Goal: Task Accomplishment & Management: Complete application form

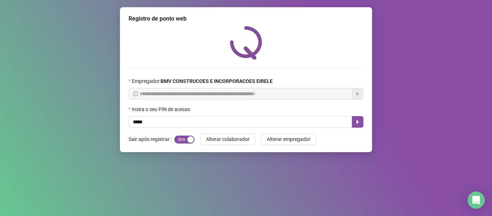
type input "*****"
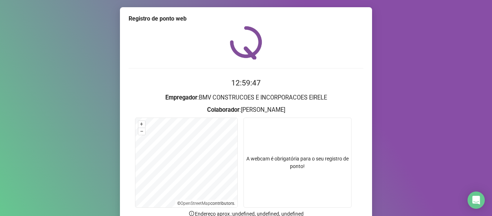
scroll to position [66, 0]
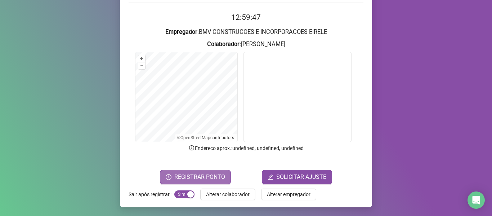
click at [188, 171] on button "REGISTRAR PONTO" at bounding box center [195, 177] width 71 height 14
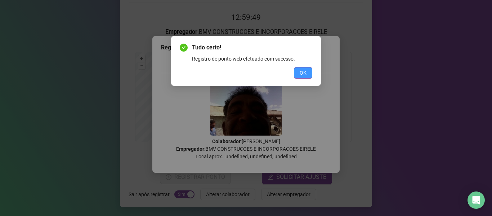
click at [306, 72] on span "OK" at bounding box center [303, 73] width 7 height 8
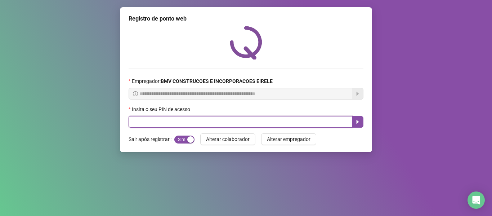
click at [324, 122] on input "text" at bounding box center [241, 122] width 224 height 12
type input "*****"
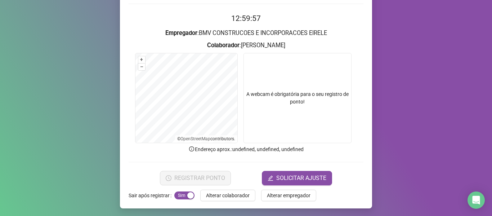
scroll to position [66, 0]
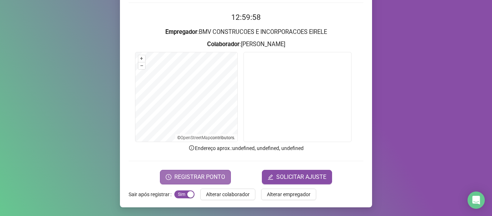
click at [210, 173] on span "REGISTRAR PONTO" at bounding box center [199, 177] width 51 height 9
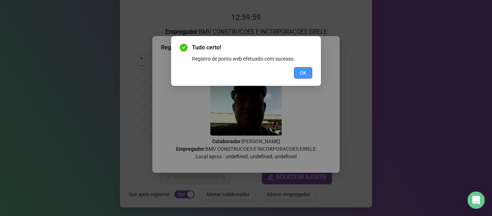
click at [303, 72] on span "OK" at bounding box center [303, 73] width 7 height 8
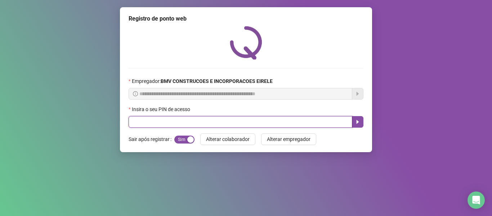
click at [330, 116] on input "text" at bounding box center [241, 122] width 224 height 12
type input "*****"
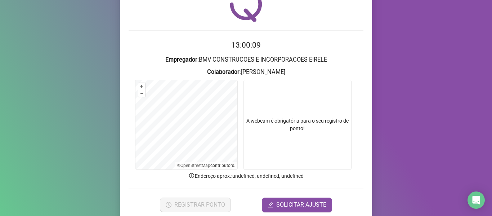
scroll to position [66, 0]
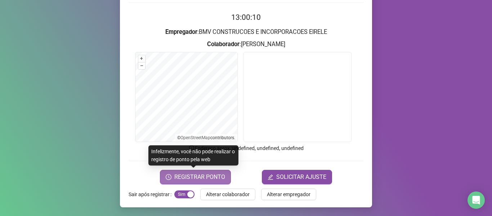
click at [176, 174] on span "REGISTRAR PONTO" at bounding box center [199, 177] width 51 height 9
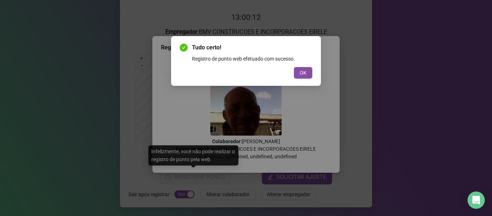
click at [295, 72] on button "OK" at bounding box center [303, 73] width 18 height 12
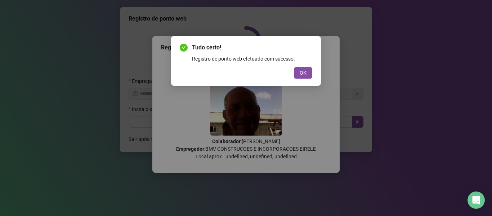
scroll to position [0, 0]
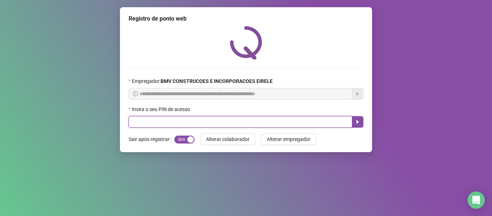
click at [312, 119] on input "text" at bounding box center [241, 122] width 224 height 12
type input "*****"
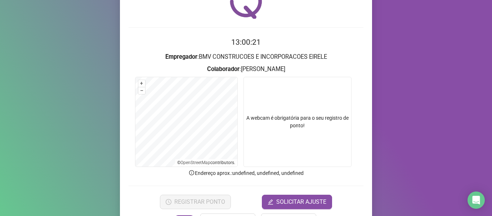
scroll to position [66, 0]
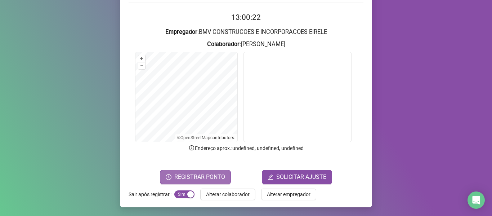
click at [187, 173] on span "REGISTRAR PONTO" at bounding box center [199, 177] width 51 height 9
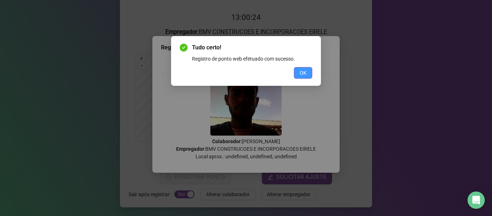
click at [312, 71] on button "OK" at bounding box center [303, 73] width 18 height 12
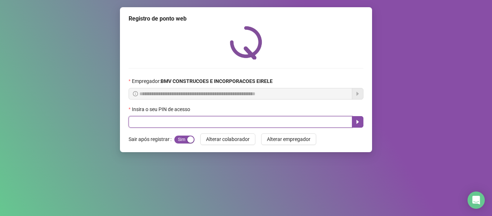
click at [333, 120] on input "text" at bounding box center [241, 122] width 224 height 12
type input "*****"
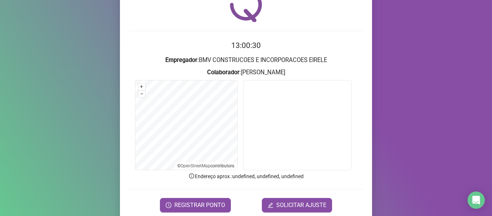
scroll to position [66, 0]
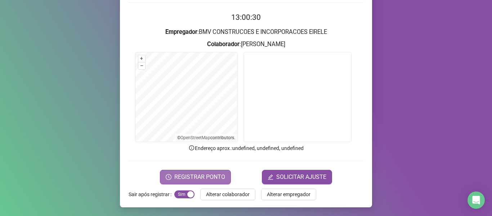
click at [195, 174] on span "REGISTRAR PONTO" at bounding box center [199, 177] width 51 height 9
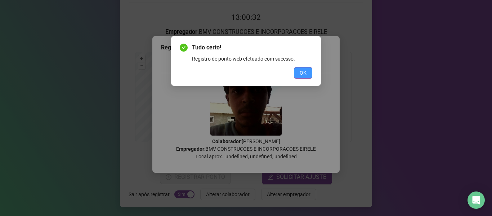
click at [305, 76] on span "OK" at bounding box center [303, 73] width 7 height 8
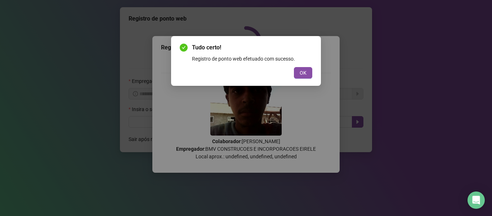
scroll to position [0, 0]
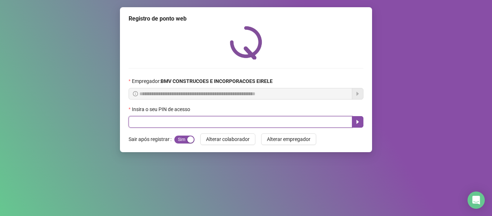
click at [320, 122] on input "text" at bounding box center [241, 122] width 224 height 12
type input "*****"
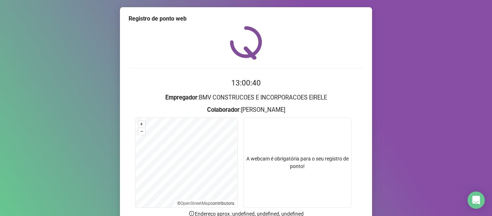
scroll to position [66, 0]
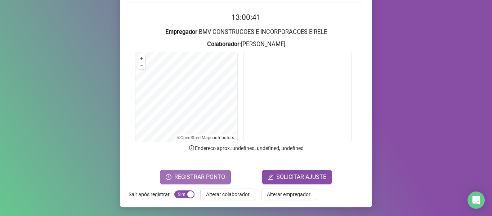
click at [197, 173] on span "REGISTRAR PONTO" at bounding box center [199, 177] width 51 height 9
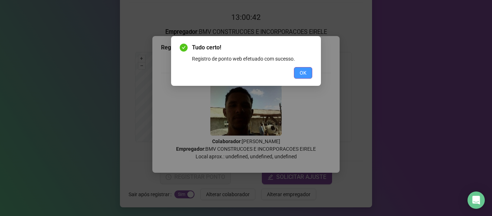
click at [303, 73] on span "OK" at bounding box center [303, 73] width 7 height 8
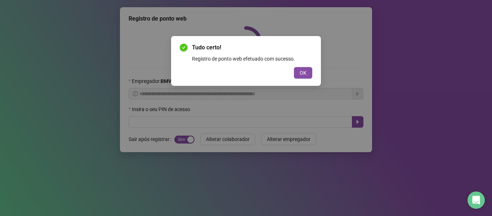
scroll to position [0, 0]
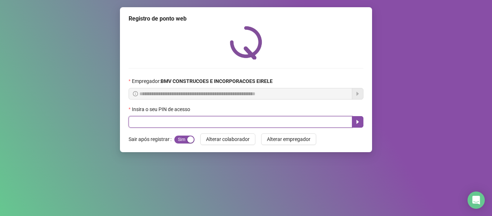
click at [322, 121] on input "text" at bounding box center [241, 122] width 224 height 12
type input "*****"
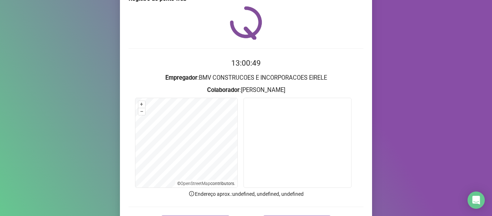
scroll to position [36, 0]
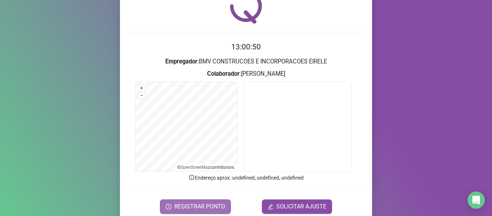
click at [204, 205] on span "REGISTRAR PONTO" at bounding box center [199, 206] width 51 height 9
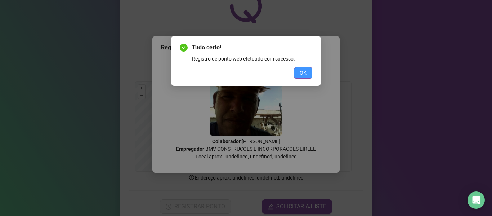
click at [302, 70] on span "OK" at bounding box center [303, 73] width 7 height 8
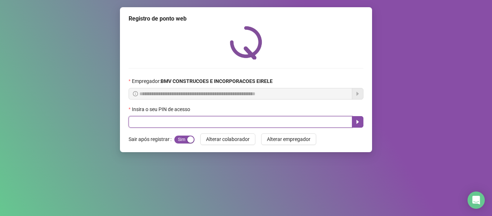
click at [336, 120] on input "text" at bounding box center [241, 122] width 224 height 12
type input "*****"
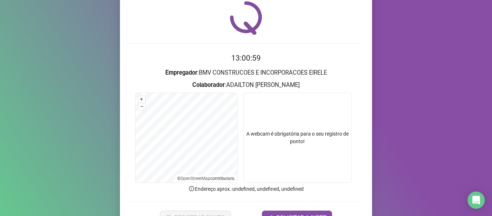
scroll to position [66, 0]
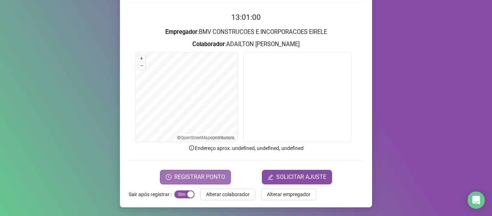
click at [201, 176] on span "REGISTRAR PONTO" at bounding box center [199, 177] width 51 height 9
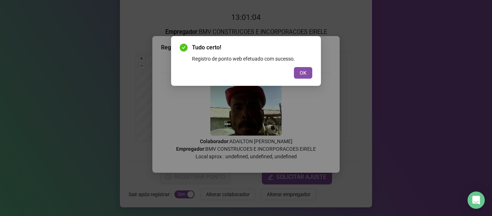
click at [302, 72] on span "OK" at bounding box center [303, 73] width 7 height 8
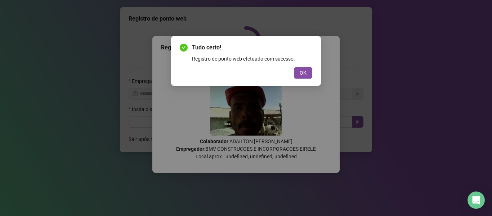
scroll to position [0, 0]
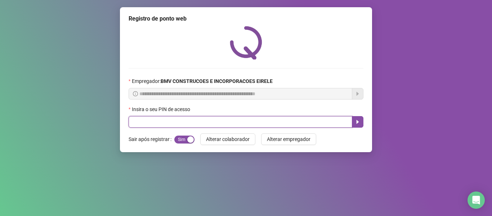
click at [332, 119] on input "text" at bounding box center [241, 122] width 224 height 12
type input "*****"
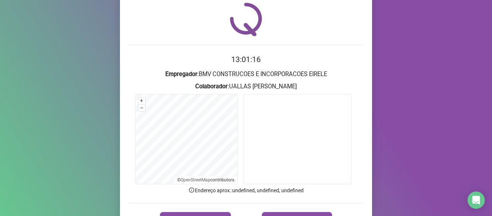
scroll to position [36, 0]
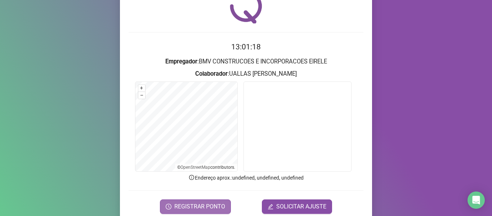
click at [206, 207] on span "REGISTRAR PONTO" at bounding box center [199, 206] width 51 height 9
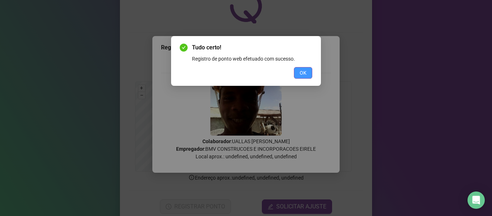
click at [311, 75] on button "OK" at bounding box center [303, 73] width 18 height 12
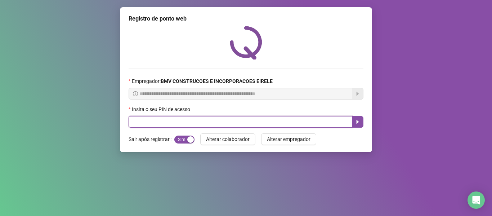
click at [338, 126] on input "text" at bounding box center [241, 122] width 224 height 12
type input "*****"
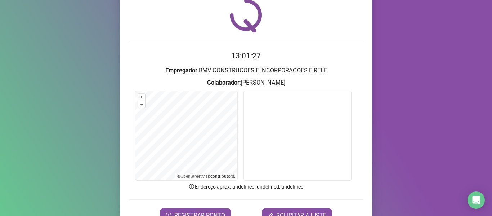
scroll to position [66, 0]
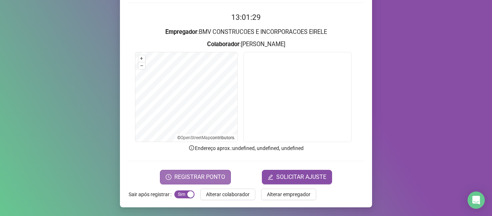
click at [206, 174] on span "REGISTRAR PONTO" at bounding box center [199, 177] width 51 height 9
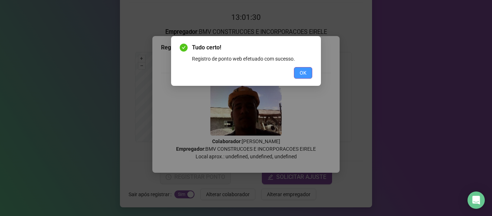
click at [298, 73] on button "OK" at bounding box center [303, 73] width 18 height 12
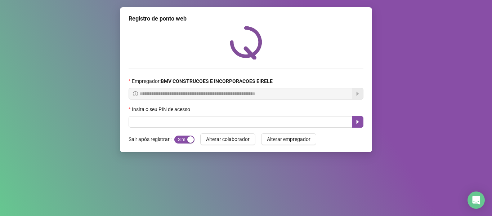
scroll to position [0, 0]
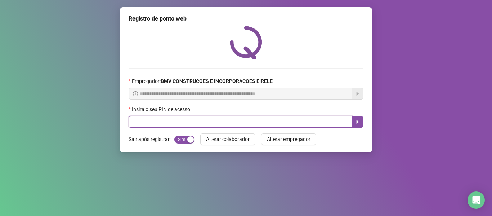
click at [332, 127] on input "text" at bounding box center [241, 122] width 224 height 12
type input "*****"
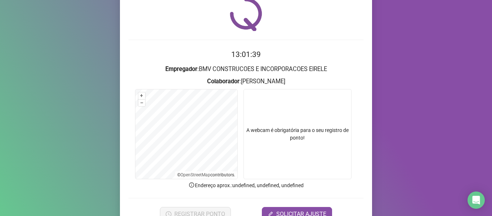
scroll to position [66, 0]
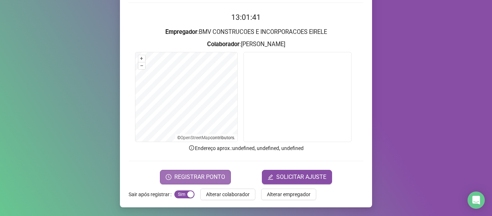
click at [209, 178] on span "REGISTRAR PONTO" at bounding box center [199, 177] width 51 height 9
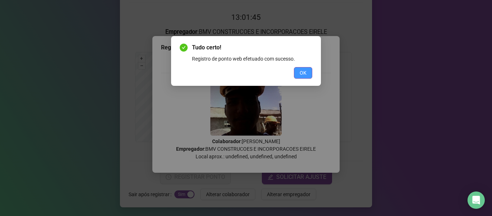
click at [298, 77] on button "OK" at bounding box center [303, 73] width 18 height 12
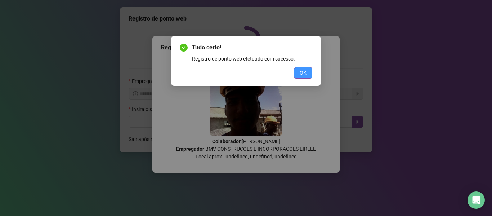
scroll to position [0, 0]
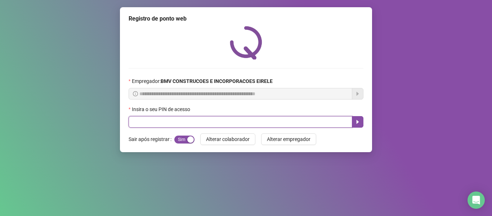
click at [306, 118] on input "text" at bounding box center [241, 122] width 224 height 12
type input "*****"
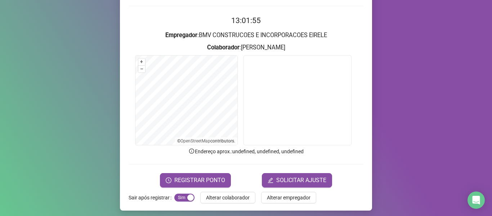
scroll to position [66, 0]
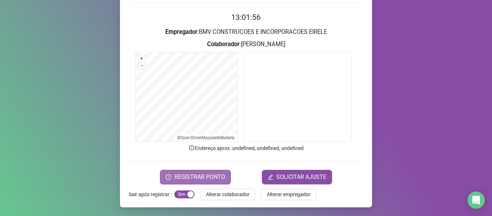
click at [188, 171] on button "REGISTRAR PONTO" at bounding box center [195, 177] width 71 height 14
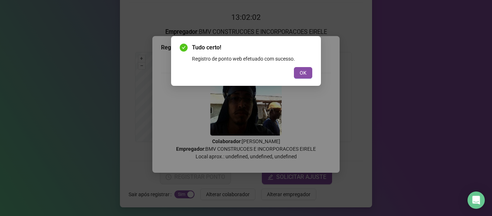
click at [305, 74] on span "OK" at bounding box center [303, 73] width 7 height 8
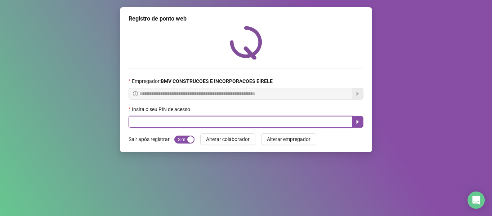
click at [324, 120] on input "text" at bounding box center [241, 122] width 224 height 12
type input "*****"
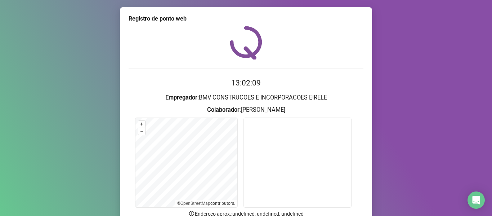
scroll to position [66, 0]
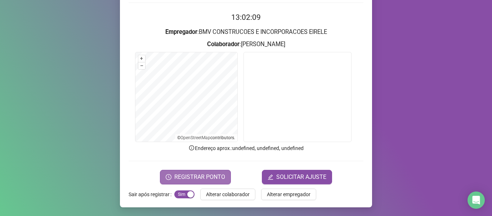
click at [190, 179] on span "REGISTRAR PONTO" at bounding box center [199, 177] width 51 height 9
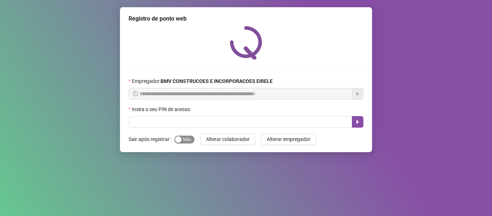
click at [179, 141] on div "button" at bounding box center [178, 139] width 6 height 6
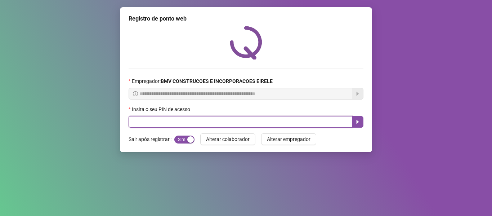
click at [185, 119] on input "text" at bounding box center [241, 122] width 224 height 12
type input "*****"
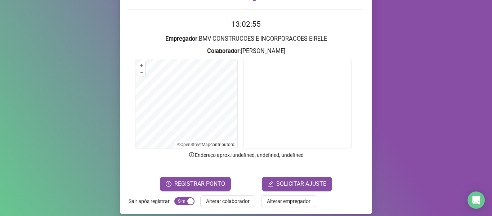
scroll to position [66, 0]
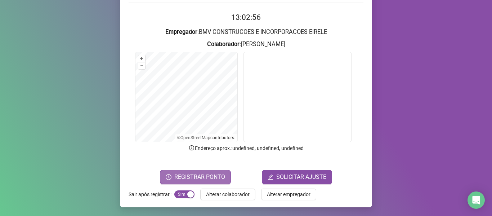
click at [211, 171] on button "REGISTRAR PONTO" at bounding box center [195, 177] width 71 height 14
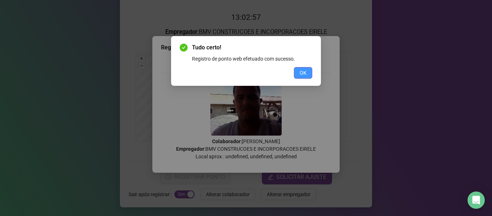
click at [303, 71] on span "OK" at bounding box center [303, 73] width 7 height 8
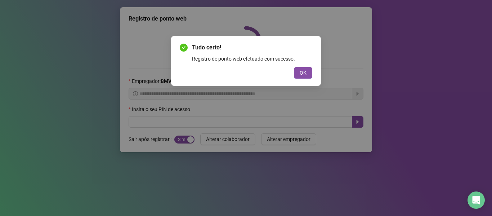
scroll to position [0, 0]
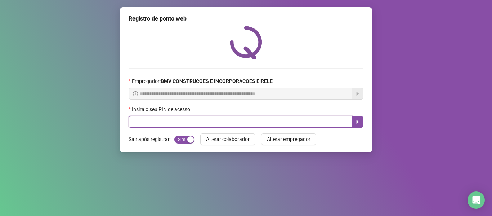
click at [323, 120] on input "text" at bounding box center [241, 122] width 224 height 12
type input "*****"
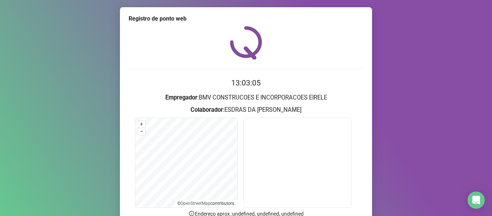
scroll to position [66, 0]
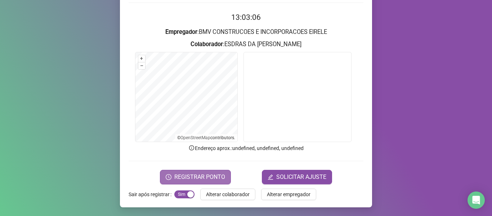
click at [195, 173] on span "REGISTRAR PONTO" at bounding box center [199, 177] width 51 height 9
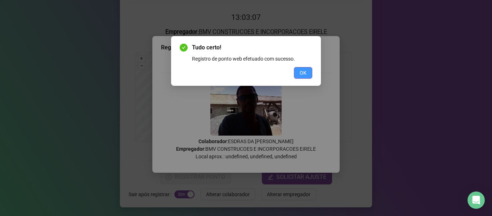
click at [300, 69] on span "OK" at bounding box center [303, 73] width 7 height 8
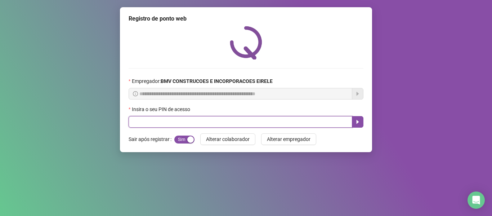
click at [312, 124] on input "text" at bounding box center [241, 122] width 224 height 12
type input "*****"
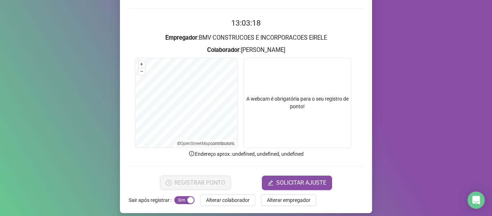
scroll to position [66, 0]
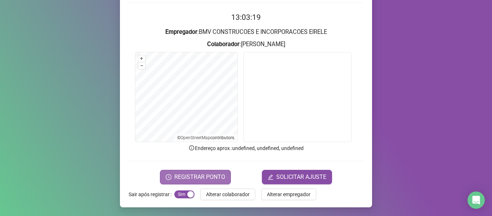
click at [171, 177] on button "REGISTRAR PONTO" at bounding box center [195, 177] width 71 height 14
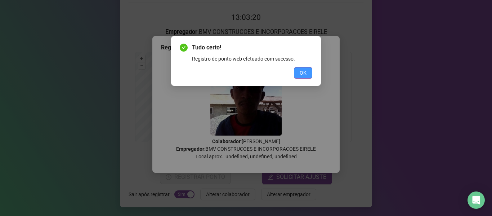
click at [302, 72] on span "OK" at bounding box center [303, 73] width 7 height 8
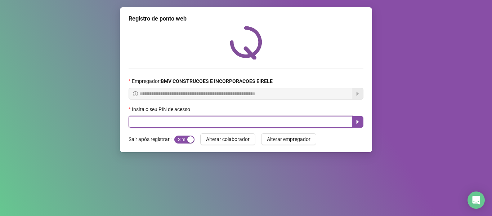
click at [324, 122] on input "text" at bounding box center [241, 122] width 224 height 12
type input "*****"
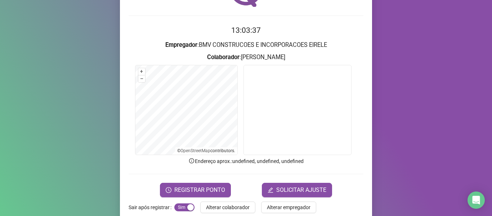
scroll to position [66, 0]
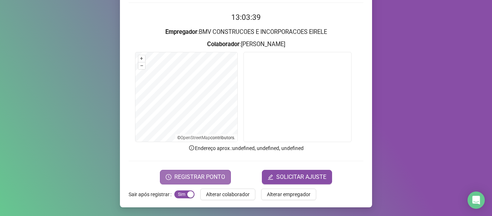
click at [169, 179] on icon "clock-circle" at bounding box center [169, 177] width 6 height 6
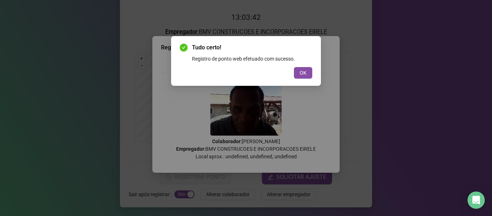
click at [300, 67] on div "Tudo certo! Registro de ponto web efetuado com sucesso. OK" at bounding box center [246, 60] width 133 height 35
click at [300, 74] on span "OK" at bounding box center [303, 73] width 7 height 8
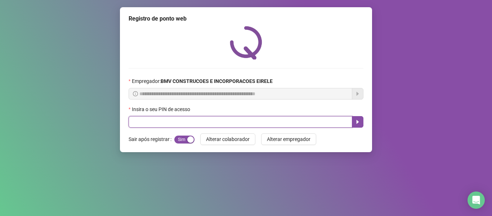
click at [280, 121] on input "text" at bounding box center [241, 122] width 224 height 12
type input "*****"
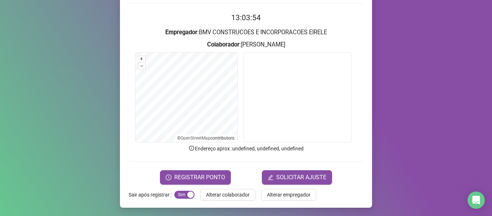
scroll to position [66, 0]
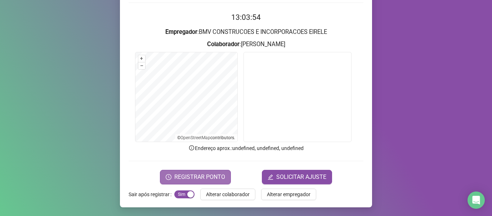
click at [210, 177] on span "REGISTRAR PONTO" at bounding box center [199, 177] width 51 height 9
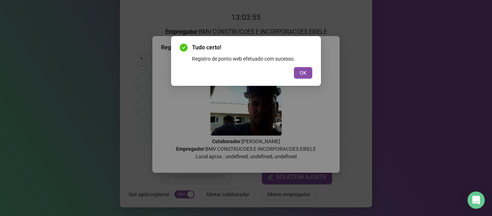
click at [289, 71] on div "OK" at bounding box center [246, 73] width 133 height 12
click at [293, 70] on div "OK" at bounding box center [246, 73] width 133 height 12
click at [311, 73] on button "OK" at bounding box center [303, 73] width 18 height 12
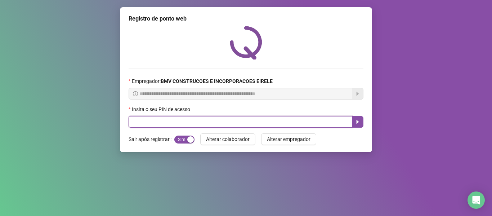
click at [325, 121] on input "text" at bounding box center [241, 122] width 224 height 12
type input "*****"
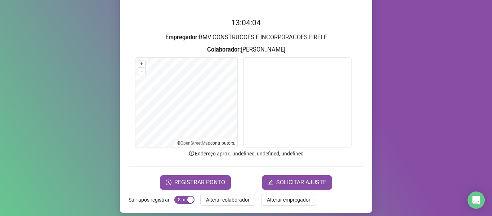
scroll to position [66, 0]
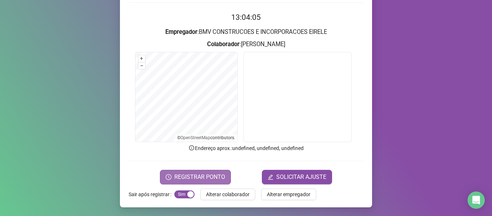
click at [219, 171] on button "REGISTRAR PONTO" at bounding box center [195, 177] width 71 height 14
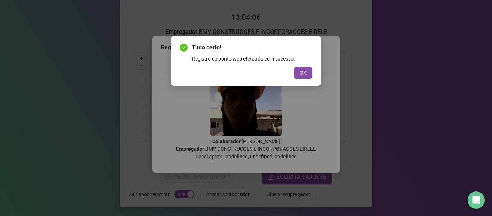
click at [302, 74] on span "OK" at bounding box center [303, 73] width 7 height 8
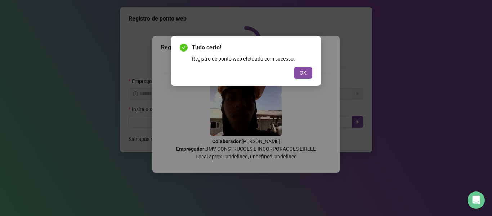
scroll to position [0, 0]
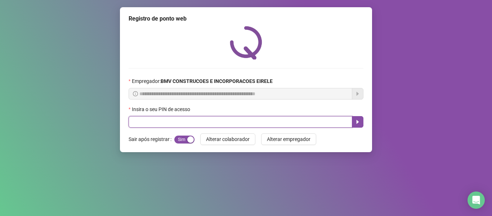
click at [327, 118] on input "text" at bounding box center [241, 122] width 224 height 12
type input "*****"
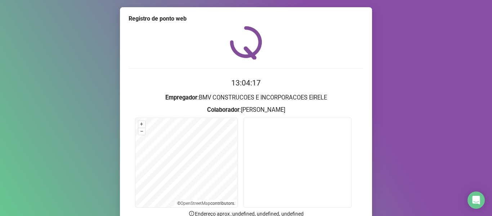
scroll to position [66, 0]
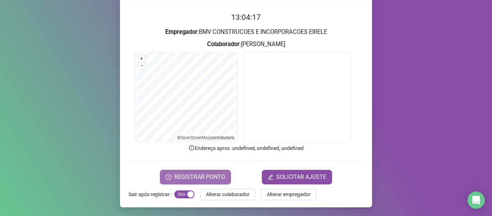
click at [214, 177] on span "REGISTRAR PONTO" at bounding box center [199, 177] width 51 height 9
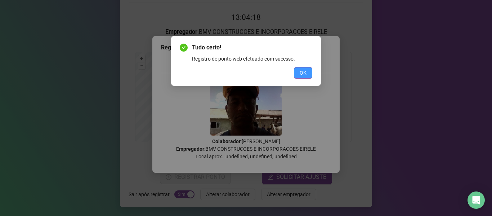
click at [305, 69] on span "OK" at bounding box center [303, 73] width 7 height 8
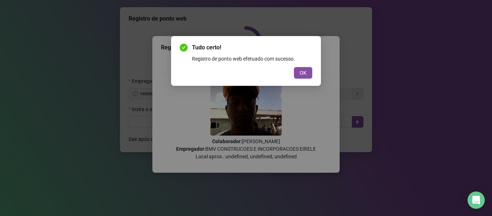
scroll to position [0, 0]
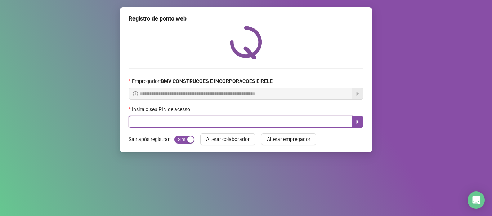
click at [331, 121] on input "text" at bounding box center [241, 122] width 224 height 12
type input "*****"
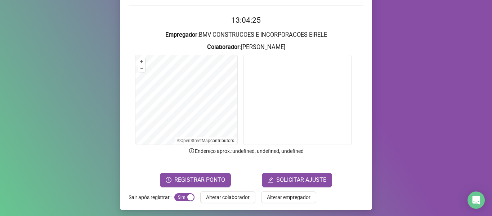
scroll to position [66, 0]
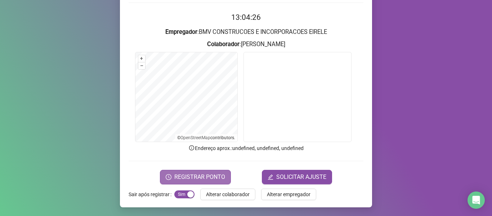
click at [209, 173] on span "REGISTRAR PONTO" at bounding box center [199, 177] width 51 height 9
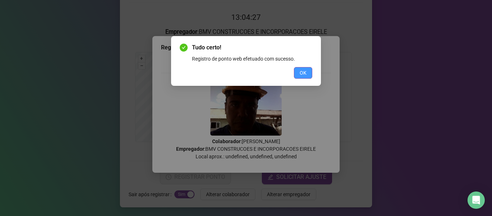
click at [301, 73] on span "OK" at bounding box center [303, 73] width 7 height 8
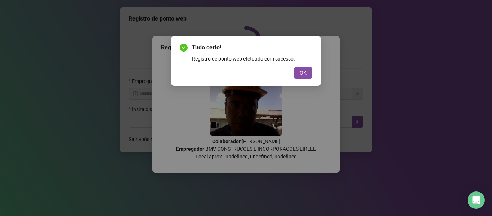
scroll to position [0, 0]
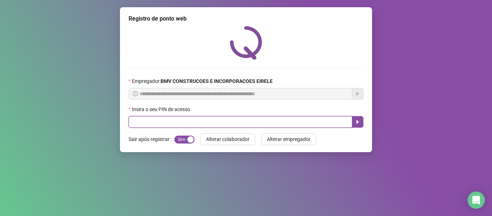
click at [325, 117] on input "text" at bounding box center [241, 122] width 224 height 12
click at [325, 124] on input "*****" at bounding box center [241, 122] width 224 height 12
type input "*****"
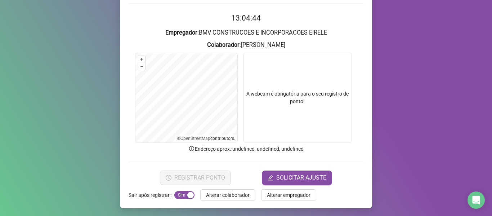
scroll to position [66, 0]
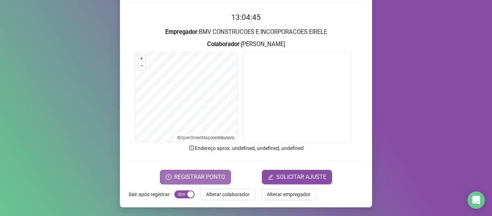
click at [188, 179] on span "REGISTRAR PONTO" at bounding box center [199, 177] width 51 height 9
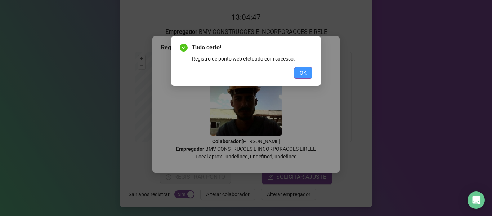
click at [300, 70] on span "OK" at bounding box center [303, 73] width 7 height 8
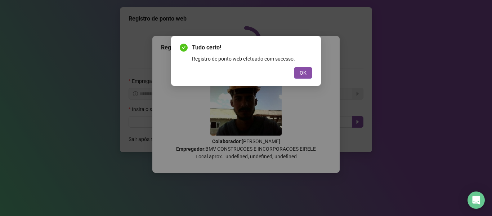
scroll to position [0, 0]
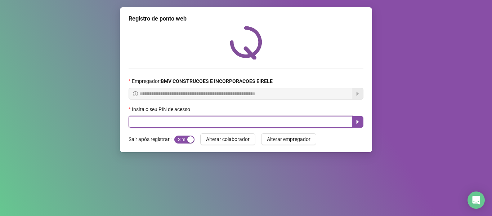
click at [320, 123] on input "text" at bounding box center [241, 122] width 224 height 12
type input "*****"
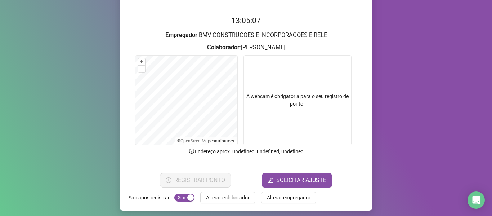
scroll to position [66, 0]
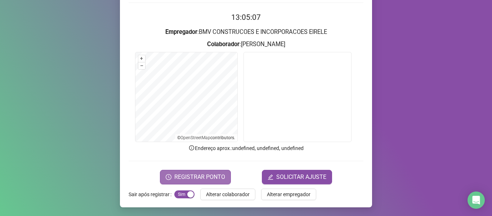
click at [191, 177] on span "REGISTRAR PONTO" at bounding box center [199, 177] width 51 height 9
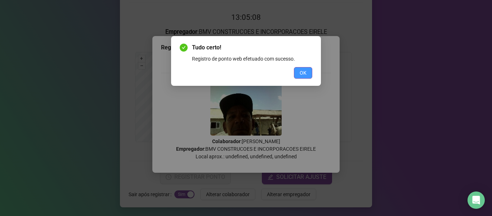
click at [312, 68] on button "OK" at bounding box center [303, 73] width 18 height 12
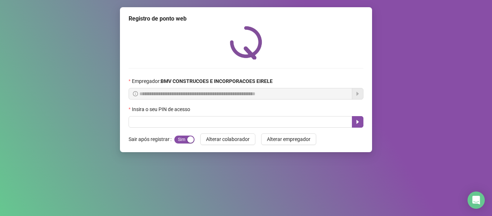
scroll to position [0, 0]
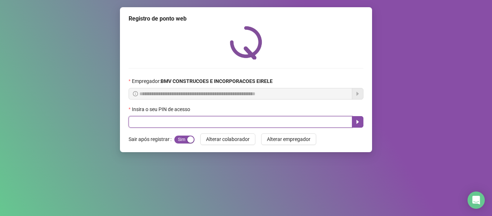
click at [327, 118] on input "text" at bounding box center [241, 122] width 224 height 12
type input "*****"
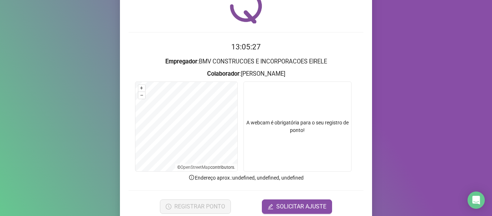
scroll to position [66, 0]
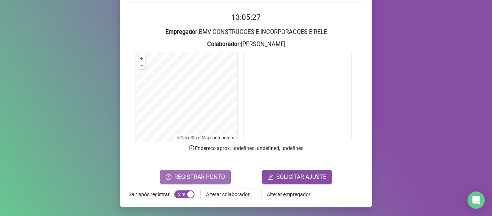
click at [186, 174] on span "REGISTRAR PONTO" at bounding box center [199, 177] width 51 height 9
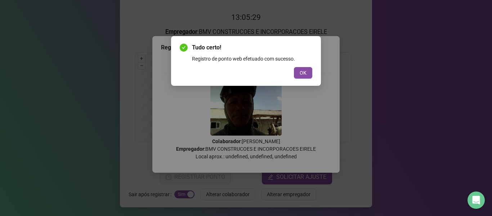
click at [310, 72] on button "OK" at bounding box center [303, 73] width 18 height 12
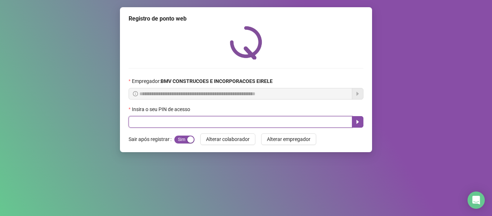
click at [320, 124] on input "text" at bounding box center [241, 122] width 224 height 12
type input "*****"
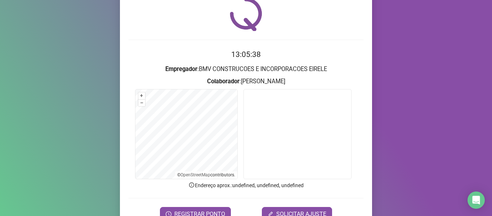
scroll to position [36, 0]
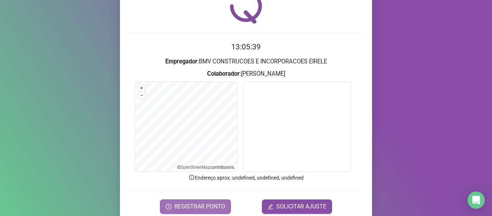
click at [196, 204] on span "REGISTRAR PONTO" at bounding box center [199, 206] width 51 height 9
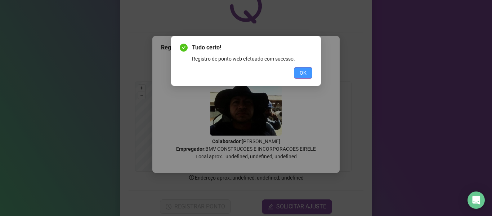
click at [307, 69] on button "OK" at bounding box center [303, 73] width 18 height 12
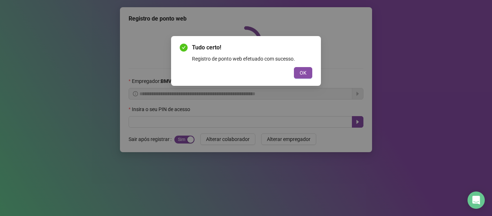
scroll to position [0, 0]
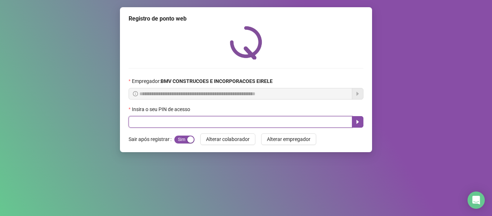
click at [322, 118] on input "text" at bounding box center [241, 122] width 224 height 12
type input "*****"
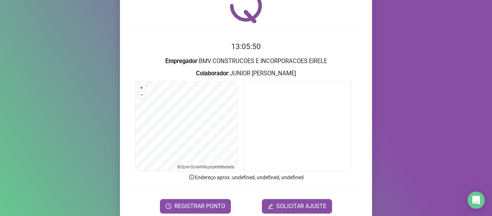
scroll to position [66, 0]
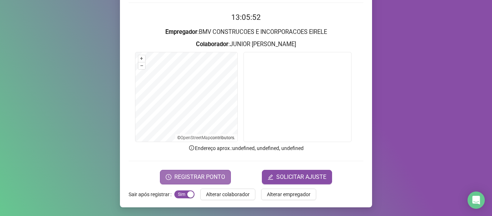
click at [187, 180] on span "REGISTRAR PONTO" at bounding box center [199, 177] width 51 height 9
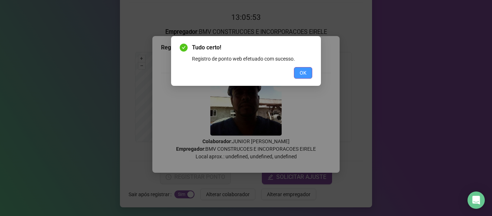
click at [299, 75] on button "OK" at bounding box center [303, 73] width 18 height 12
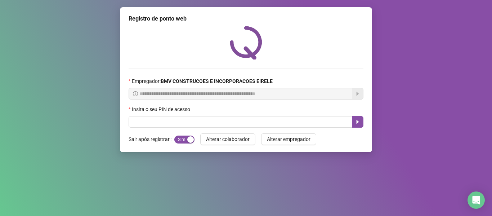
scroll to position [0, 0]
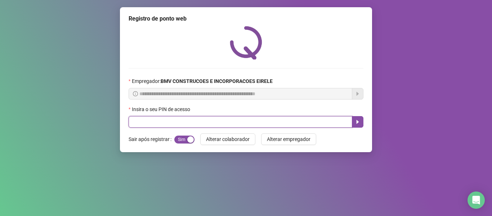
click at [330, 119] on input "text" at bounding box center [241, 122] width 224 height 12
type input "*****"
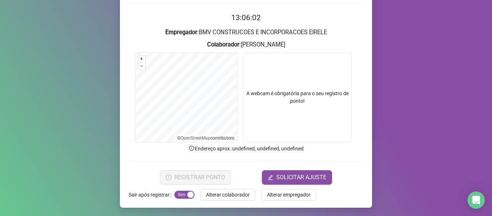
scroll to position [66, 0]
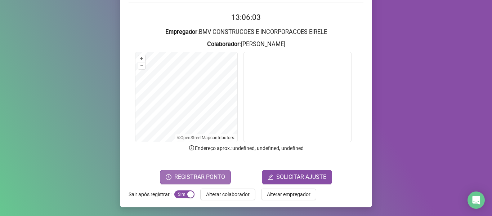
click at [210, 175] on span "REGISTRAR PONTO" at bounding box center [199, 177] width 51 height 9
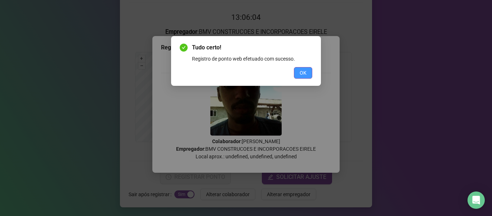
click at [301, 75] on span "OK" at bounding box center [303, 73] width 7 height 8
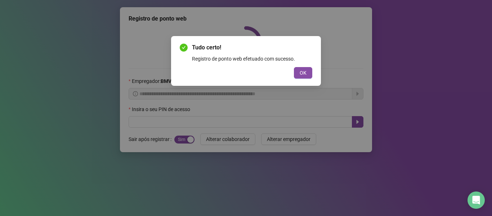
scroll to position [0, 0]
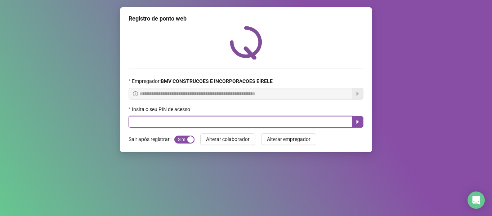
click at [322, 117] on input "text" at bounding box center [241, 122] width 224 height 12
type input "*****"
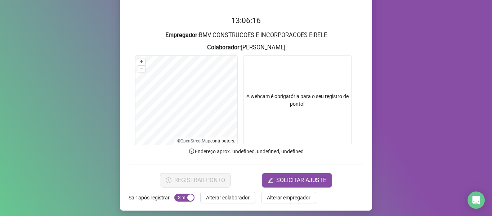
scroll to position [66, 0]
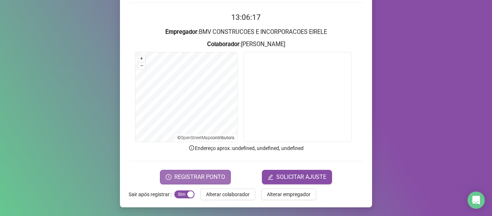
click at [208, 174] on span "REGISTRAR PONTO" at bounding box center [199, 177] width 51 height 9
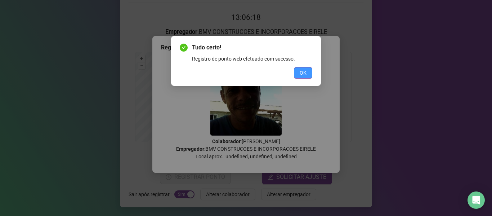
click at [306, 72] on span "OK" at bounding box center [303, 73] width 7 height 8
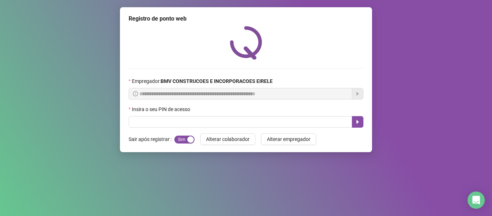
scroll to position [0, 0]
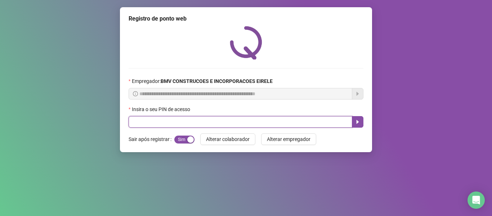
click at [314, 119] on input "text" at bounding box center [241, 122] width 224 height 12
type input "*****"
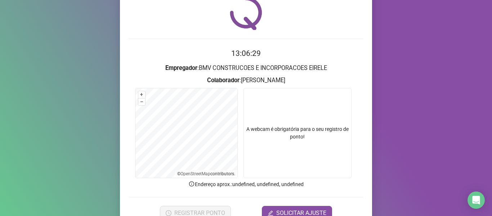
scroll to position [66, 0]
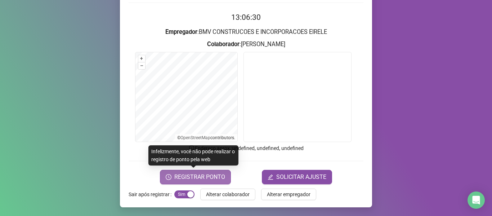
click at [199, 180] on span "REGISTRAR PONTO" at bounding box center [199, 177] width 51 height 9
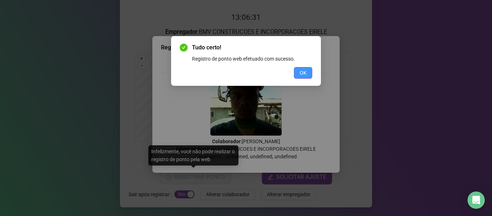
click at [299, 76] on button "OK" at bounding box center [303, 73] width 18 height 12
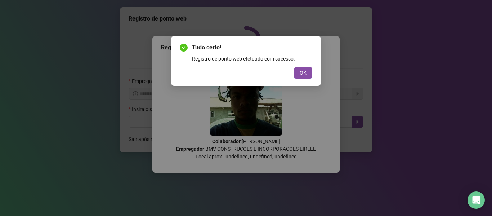
scroll to position [0, 0]
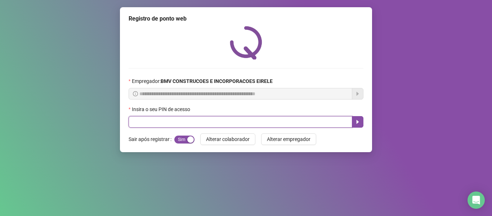
click at [308, 124] on input "text" at bounding box center [241, 122] width 224 height 12
type input "*****"
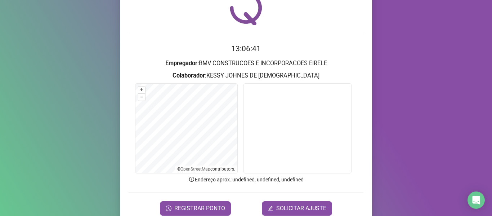
scroll to position [66, 0]
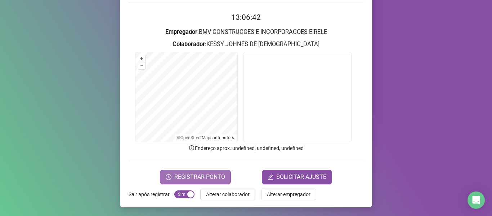
click at [208, 176] on span "REGISTRAR PONTO" at bounding box center [199, 177] width 51 height 9
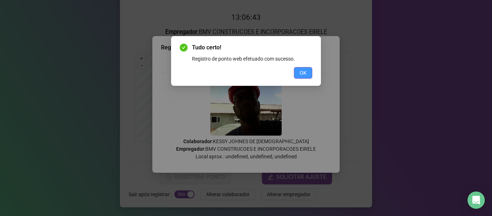
click at [311, 72] on button "OK" at bounding box center [303, 73] width 18 height 12
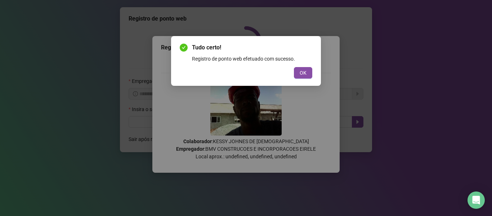
scroll to position [0, 0]
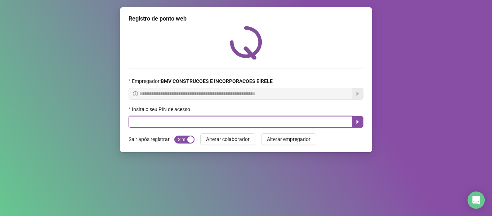
click at [333, 122] on input "text" at bounding box center [241, 122] width 224 height 12
type input "*****"
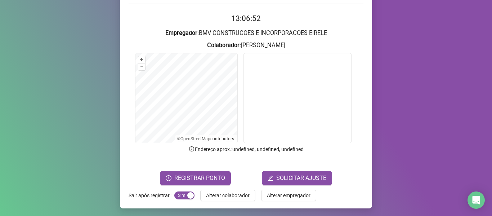
scroll to position [66, 0]
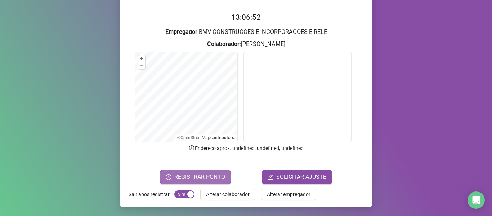
click at [213, 177] on span "REGISTRAR PONTO" at bounding box center [199, 177] width 51 height 9
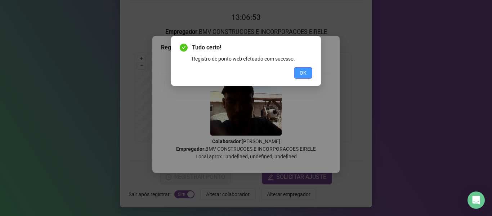
click at [302, 67] on button "OK" at bounding box center [303, 73] width 18 height 12
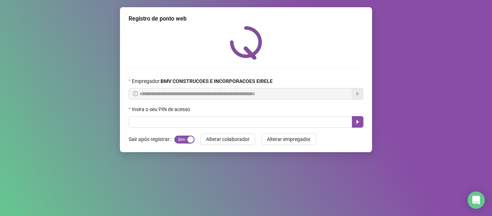
scroll to position [0, 0]
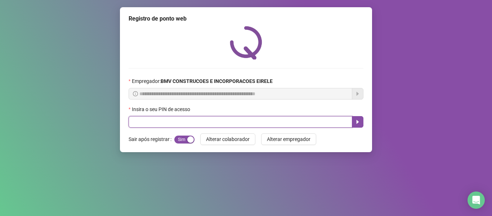
click at [324, 118] on input "text" at bounding box center [241, 122] width 224 height 12
type input "*****"
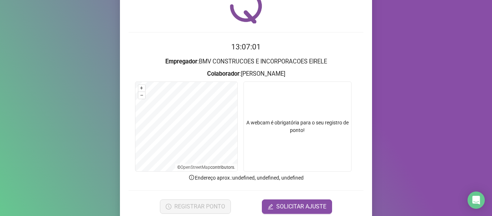
scroll to position [66, 0]
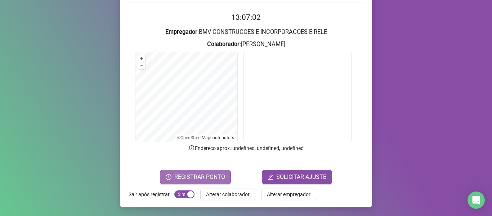
click at [205, 173] on span "REGISTRAR PONTO" at bounding box center [199, 177] width 51 height 9
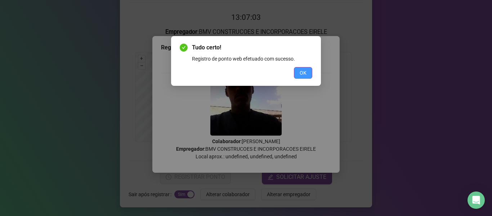
click at [300, 72] on span "OK" at bounding box center [303, 73] width 7 height 8
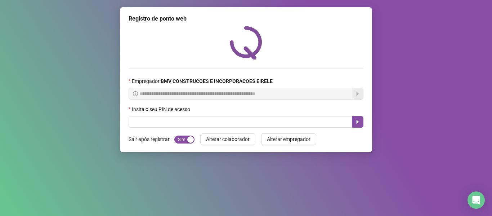
scroll to position [0, 0]
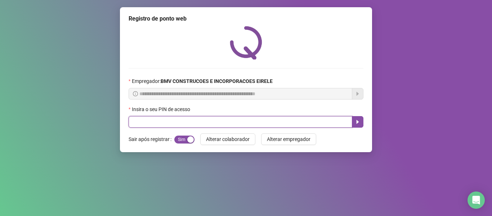
click at [335, 122] on input "text" at bounding box center [241, 122] width 224 height 12
type input "*****"
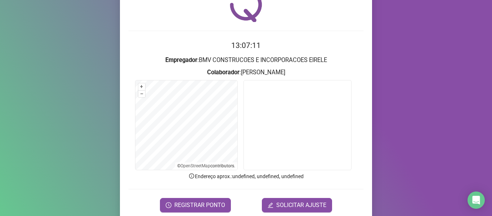
scroll to position [66, 0]
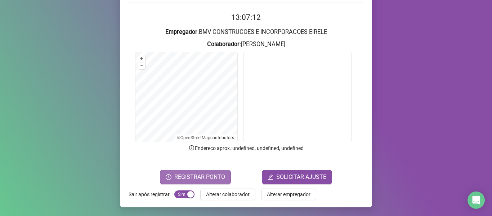
click at [206, 171] on button "REGISTRAR PONTO" at bounding box center [195, 177] width 71 height 14
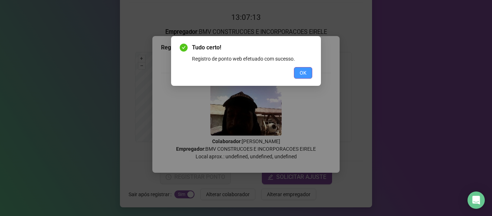
click at [299, 70] on button "OK" at bounding box center [303, 73] width 18 height 12
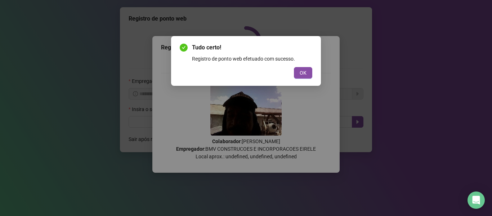
scroll to position [0, 0]
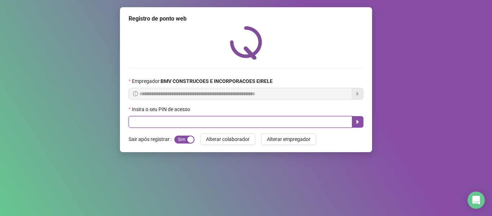
click at [334, 119] on input "text" at bounding box center [241, 122] width 224 height 12
type input "*****"
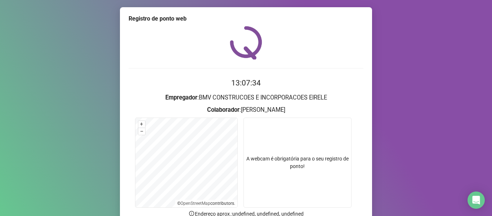
scroll to position [66, 0]
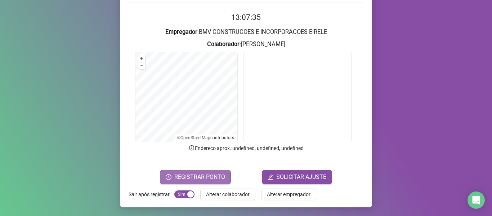
click at [182, 179] on span "REGISTRAR PONTO" at bounding box center [199, 177] width 51 height 9
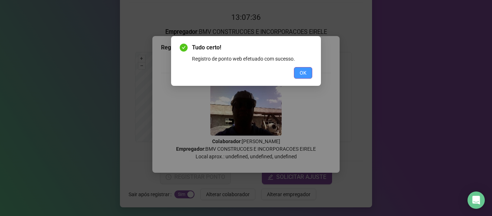
click at [302, 74] on span "OK" at bounding box center [303, 73] width 7 height 8
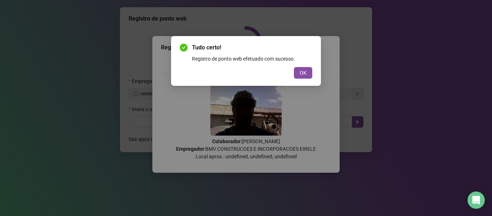
scroll to position [0, 0]
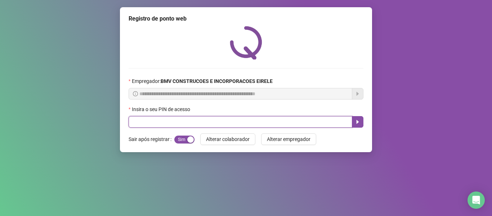
click at [307, 120] on input "text" at bounding box center [241, 122] width 224 height 12
type input "*****"
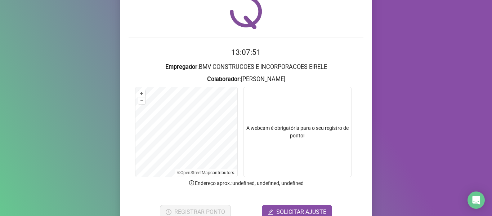
scroll to position [66, 0]
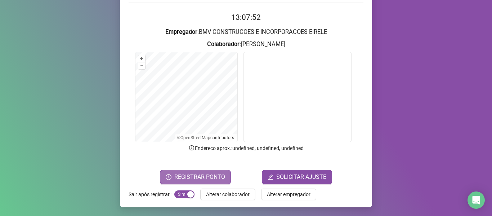
click at [207, 178] on span "REGISTRAR PONTO" at bounding box center [199, 177] width 51 height 9
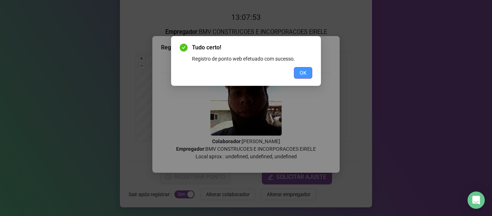
click at [297, 75] on button "OK" at bounding box center [303, 73] width 18 height 12
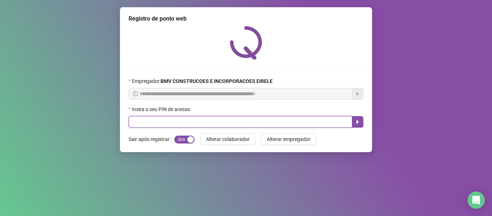
click at [311, 124] on input "text" at bounding box center [241, 122] width 224 height 12
type input "*****"
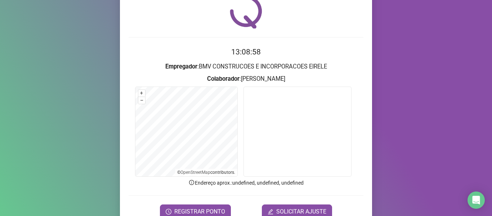
scroll to position [66, 0]
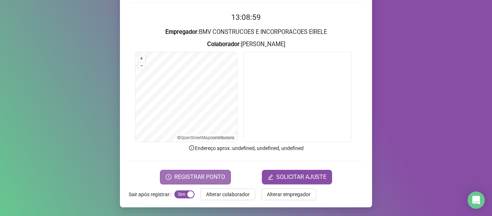
click at [195, 177] on span "REGISTRAR PONTO" at bounding box center [199, 177] width 51 height 9
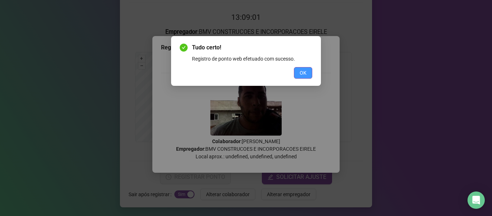
click at [296, 68] on button "OK" at bounding box center [303, 73] width 18 height 12
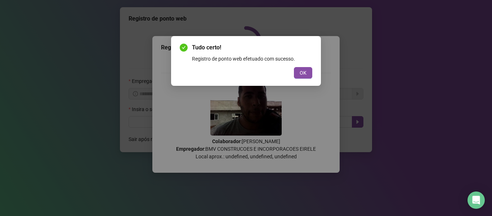
scroll to position [0, 0]
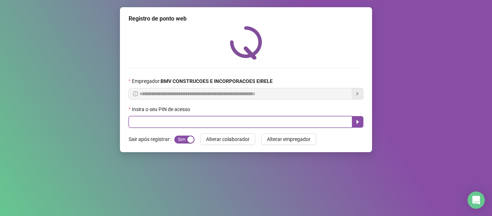
click at [328, 120] on input "text" at bounding box center [241, 122] width 224 height 12
type input "*****"
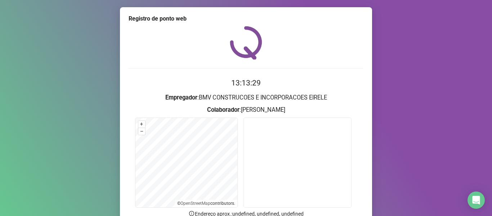
scroll to position [66, 0]
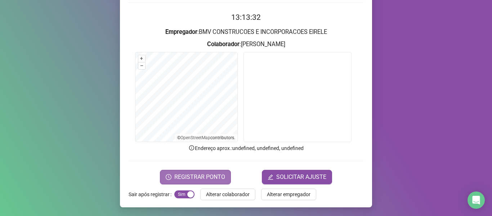
click at [210, 176] on span "REGISTRAR PONTO" at bounding box center [199, 177] width 51 height 9
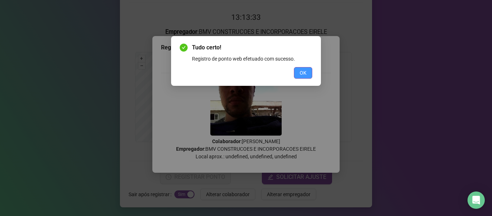
click at [299, 72] on button "OK" at bounding box center [303, 73] width 18 height 12
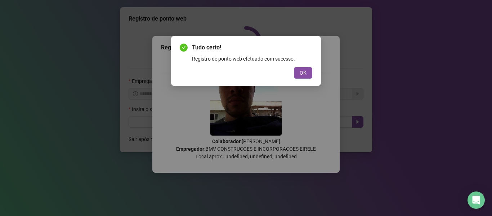
scroll to position [0, 0]
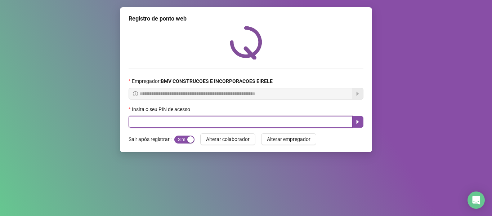
click at [314, 121] on input "text" at bounding box center [241, 122] width 224 height 12
